Goal: Use online tool/utility: Utilize a website feature to perform a specific function

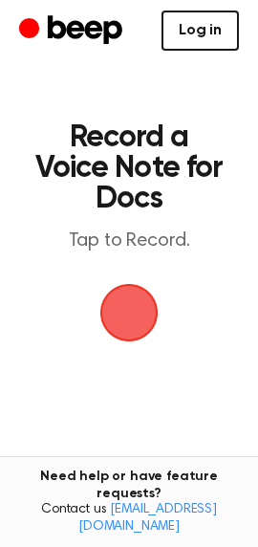
click at [208, 36] on link "Log in" at bounding box center [200, 31] width 77 height 40
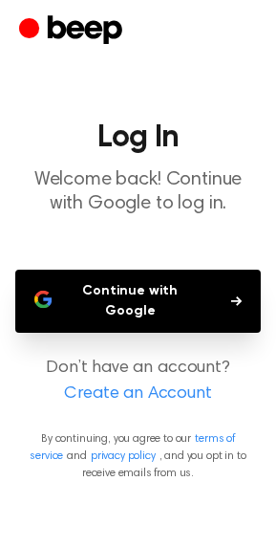
click at [167, 275] on button "Continue with Google" at bounding box center [138, 301] width 246 height 63
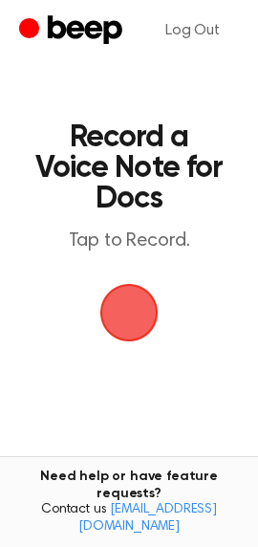
click at [136, 320] on span "button" at bounding box center [129, 313] width 58 height 58
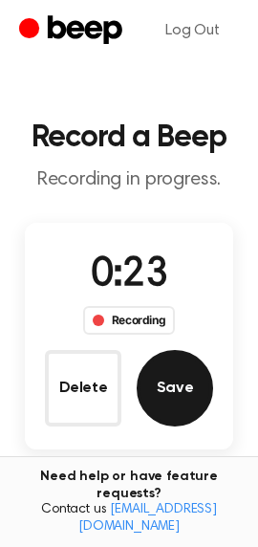
click at [163, 396] on button "Save" at bounding box center [175, 388] width 77 height 77
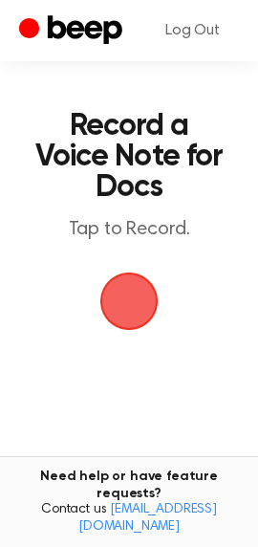
scroll to position [13, 0]
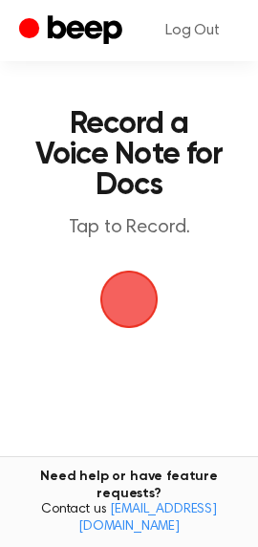
click at [131, 305] on span "button" at bounding box center [129, 300] width 54 height 54
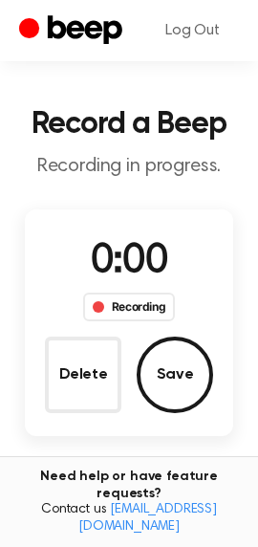
scroll to position [59, 0]
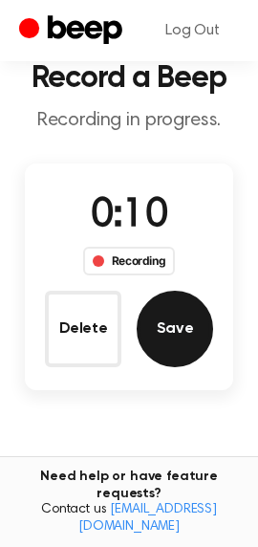
click at [168, 328] on button "Save" at bounding box center [175, 329] width 77 height 77
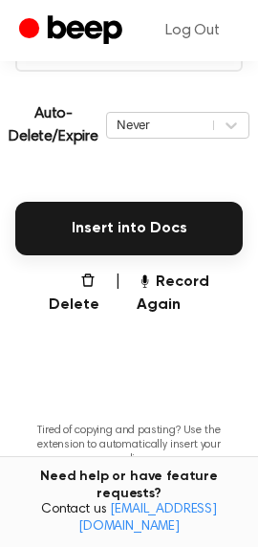
scroll to position [406, 0]
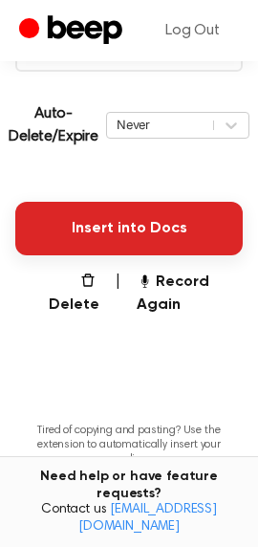
click at [105, 235] on button "Insert into Docs" at bounding box center [129, 229] width 228 height 54
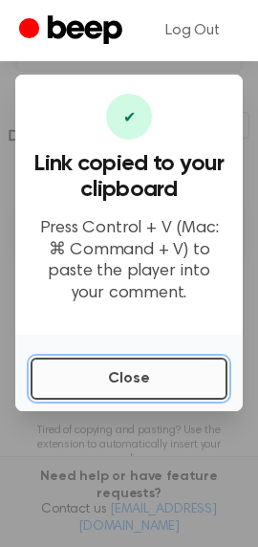
click at [109, 383] on button "Close" at bounding box center [129, 379] width 197 height 42
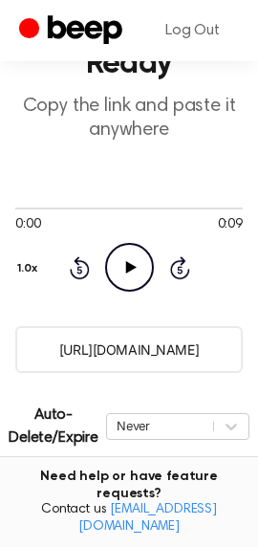
scroll to position [98, 0]
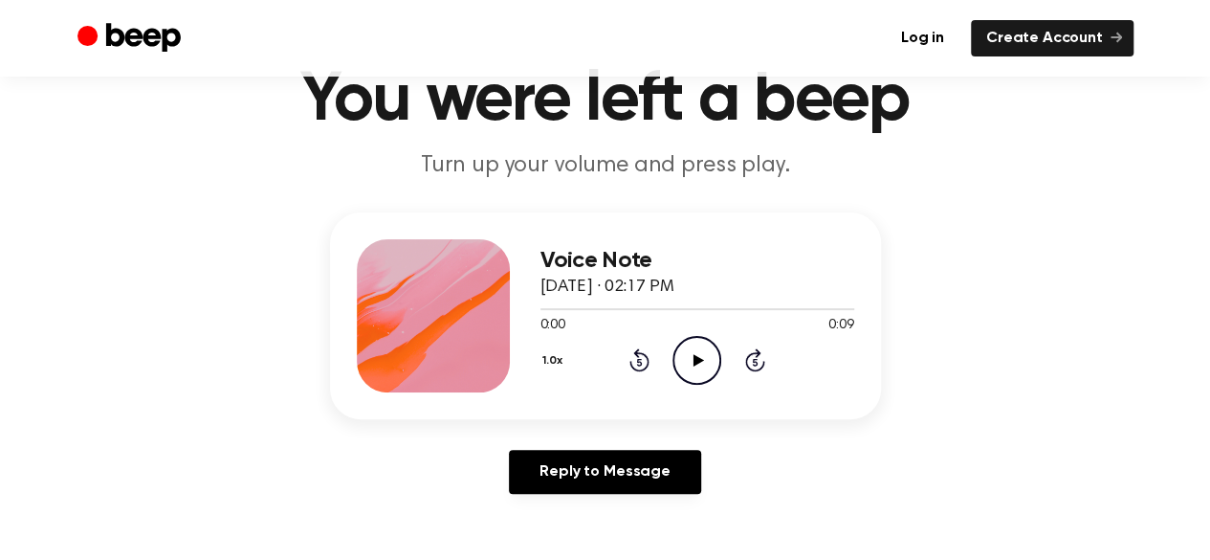
scroll to position [88, 0]
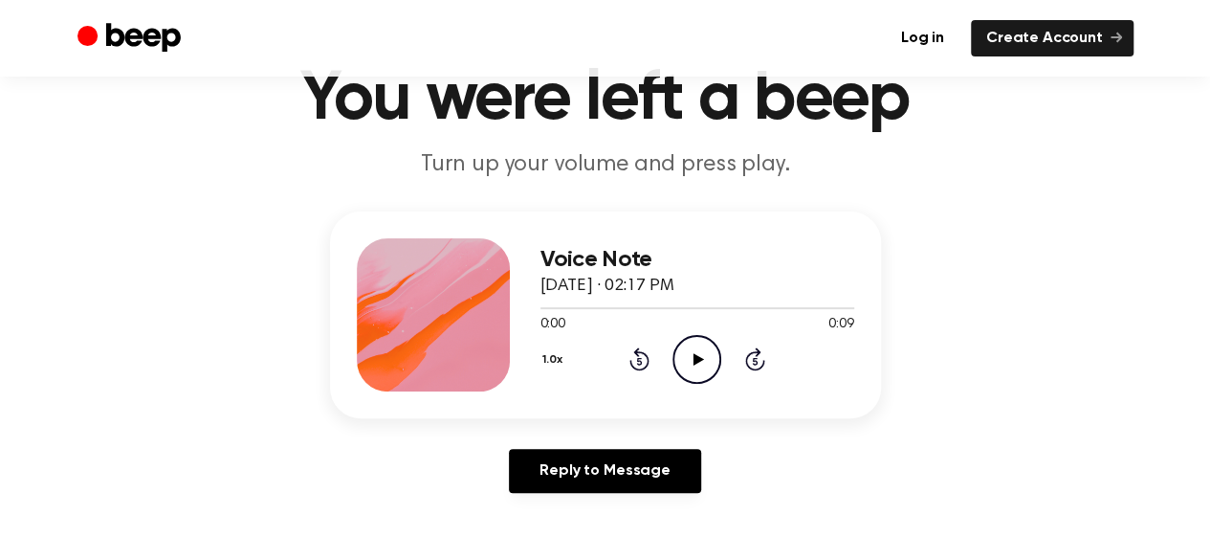
click at [687, 364] on icon "Play Audio" at bounding box center [696, 359] width 49 height 49
click at [695, 372] on icon "Pause Audio" at bounding box center [696, 359] width 49 height 49
